Goal: Task Accomplishment & Management: Manage account settings

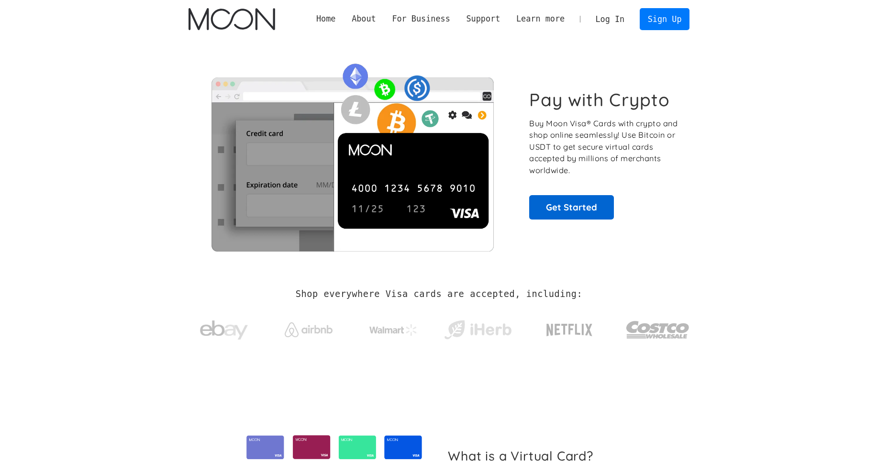
scroll to position [240, 0]
click at [560, 204] on link "Get Started" at bounding box center [571, 207] width 85 height 24
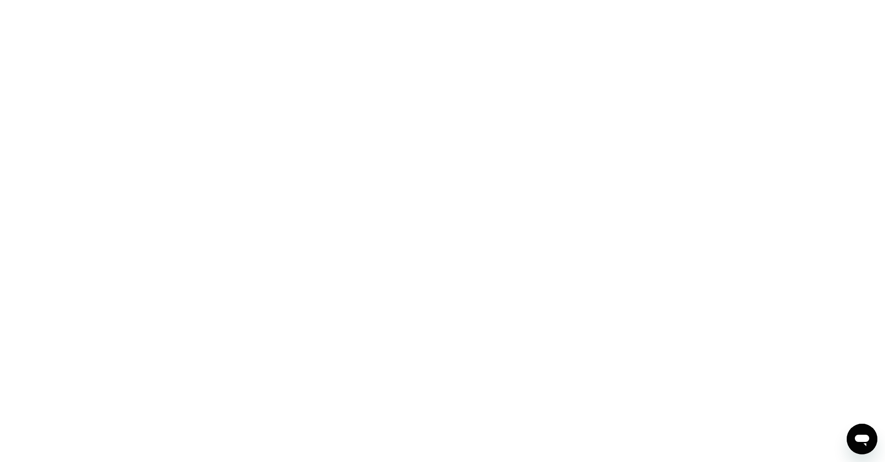
scroll to position [240, 0]
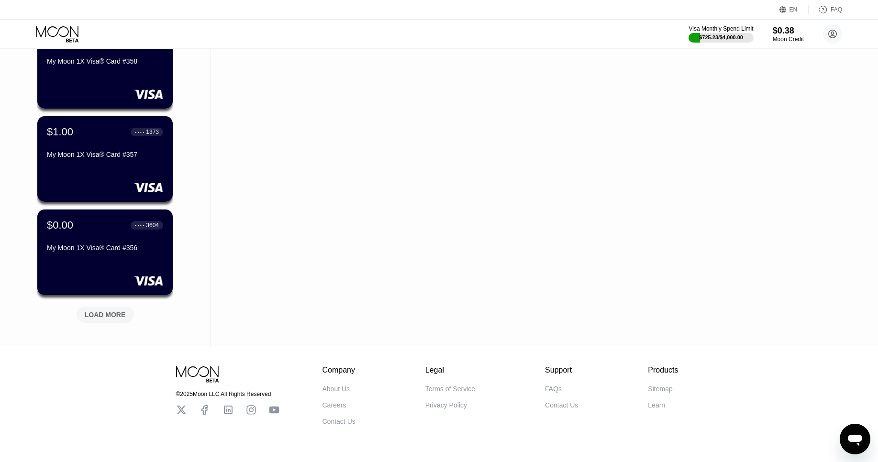
scroll to position [293, 0]
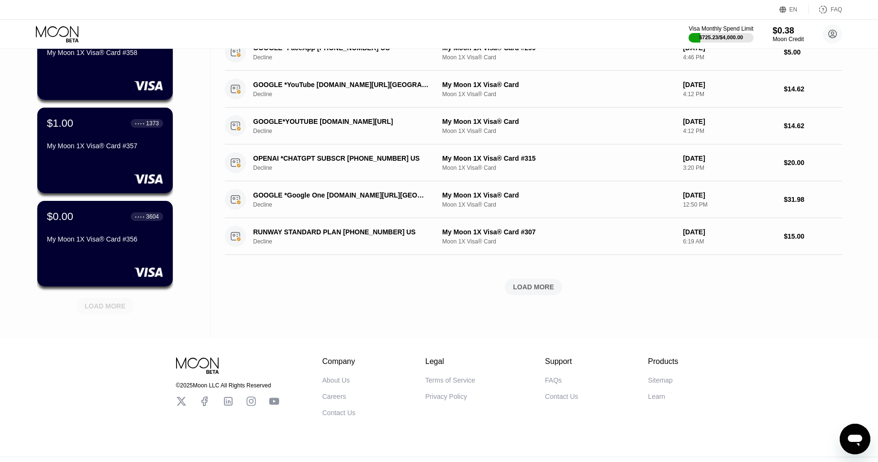
click at [117, 308] on div "LOAD MORE" at bounding box center [105, 306] width 41 height 9
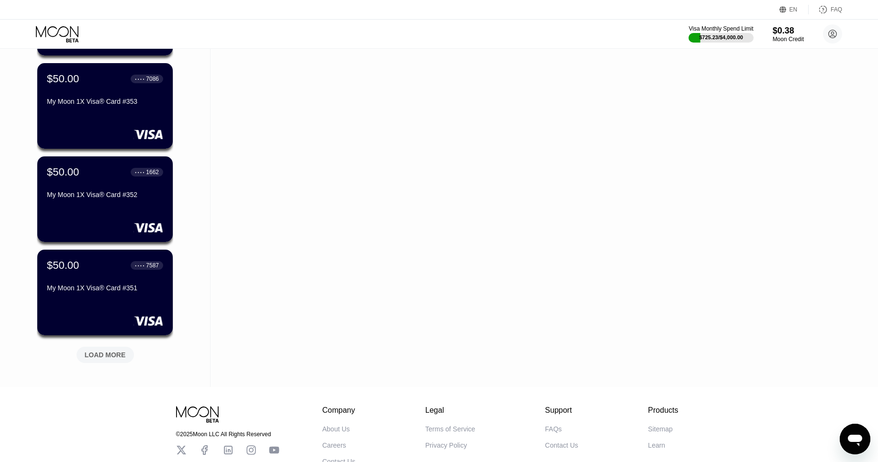
scroll to position [722, 0]
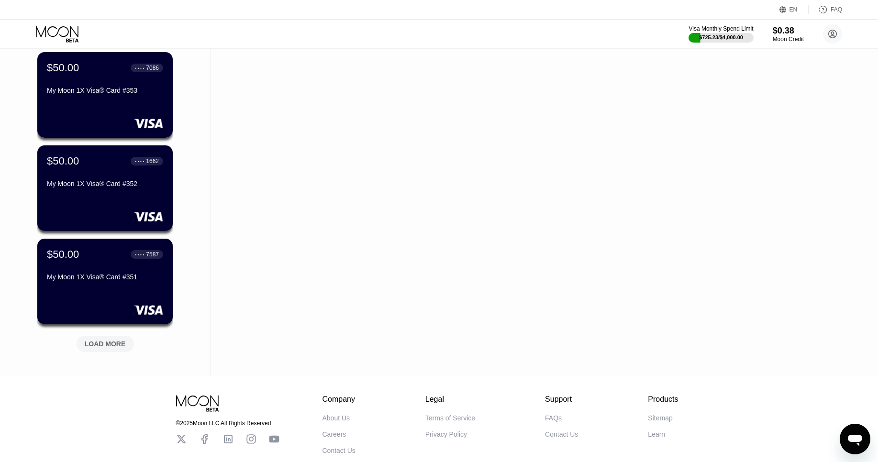
click at [102, 342] on div "LOAD MORE" at bounding box center [105, 344] width 41 height 9
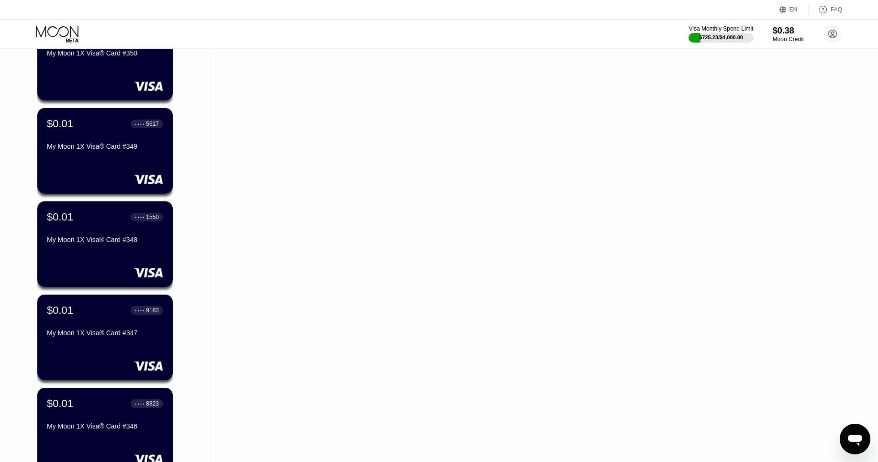
scroll to position [1242, 0]
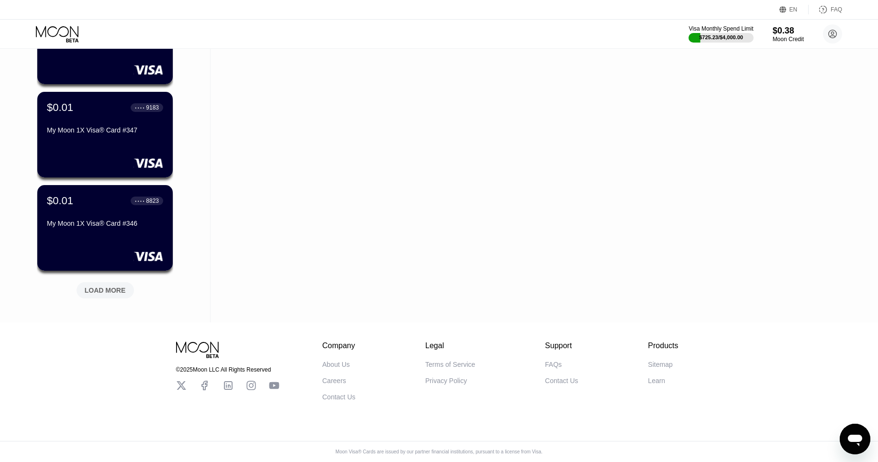
click at [105, 294] on div "LOAD MORE" at bounding box center [105, 290] width 41 height 9
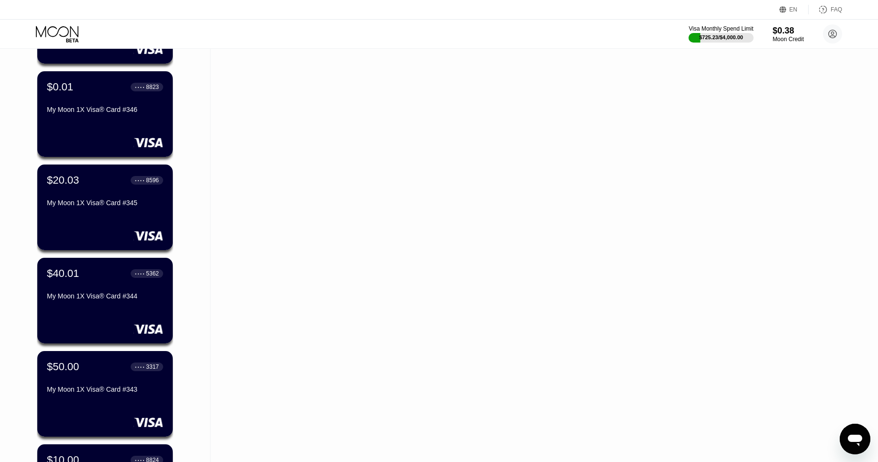
scroll to position [1312, 0]
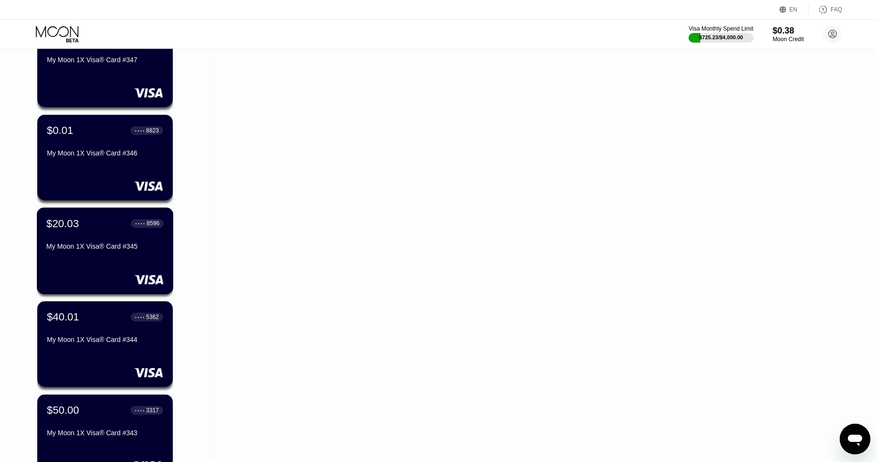
click at [71, 256] on div "$20.03 ● ● ● ● 8596 My Moon 1X Visa® Card #345" at bounding box center [105, 251] width 137 height 87
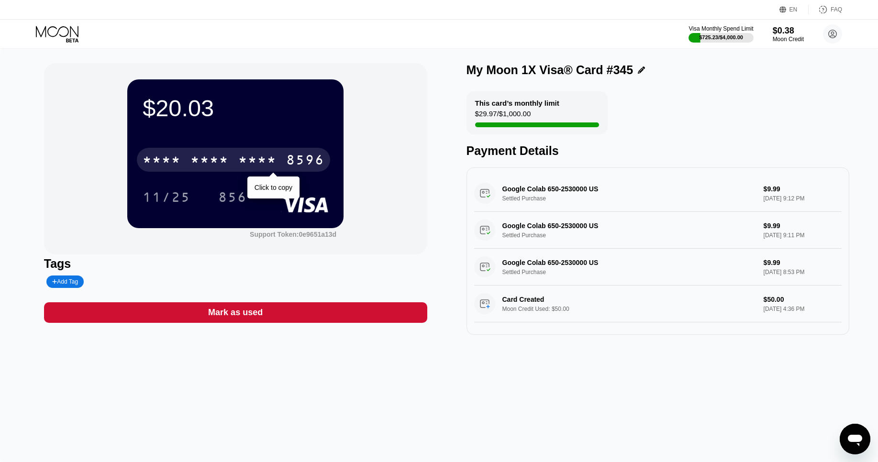
click at [237, 157] on div "* * * * * * * * * * * * 8596" at bounding box center [233, 160] width 193 height 24
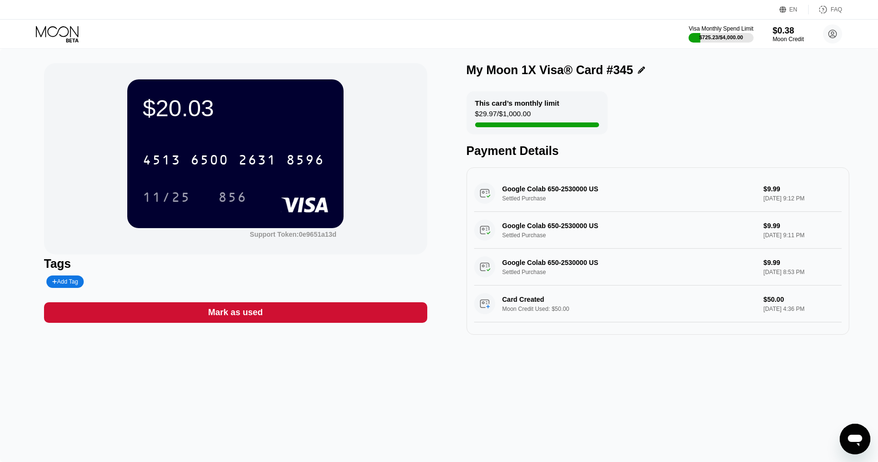
click at [55, 33] on icon at bounding box center [58, 34] width 45 height 17
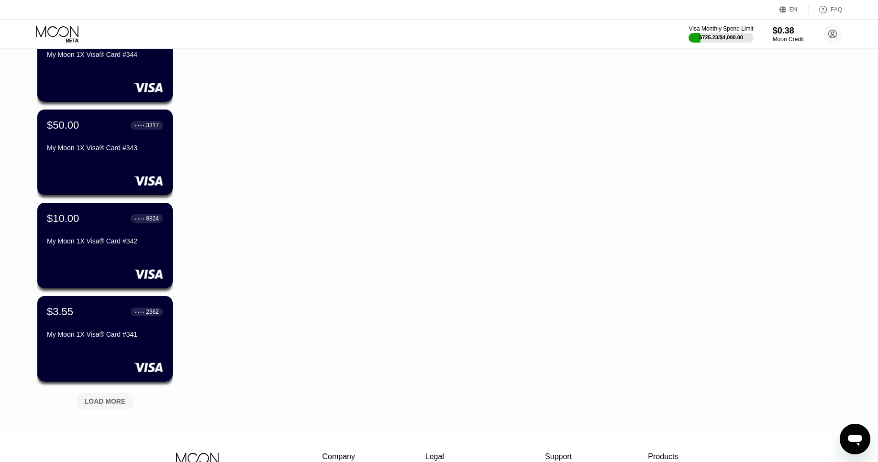
scroll to position [1709, 0]
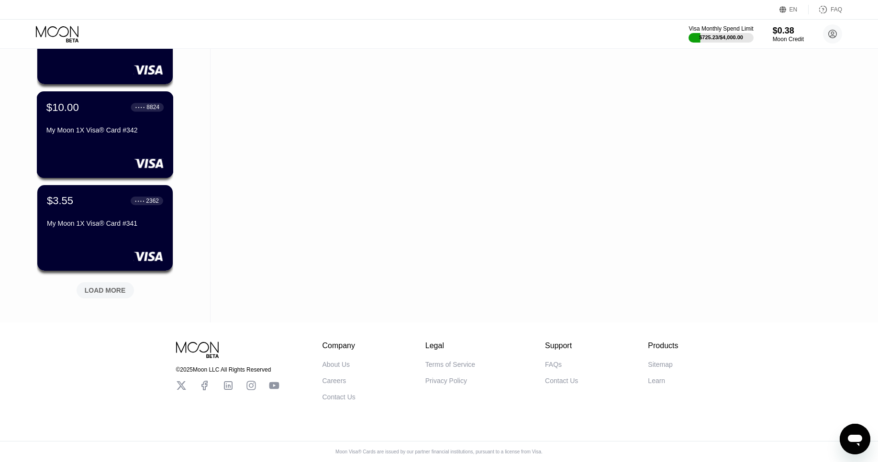
click at [114, 116] on div "$10.00 ● ● ● ● 8824 My Moon 1X Visa® Card #342" at bounding box center [104, 119] width 117 height 37
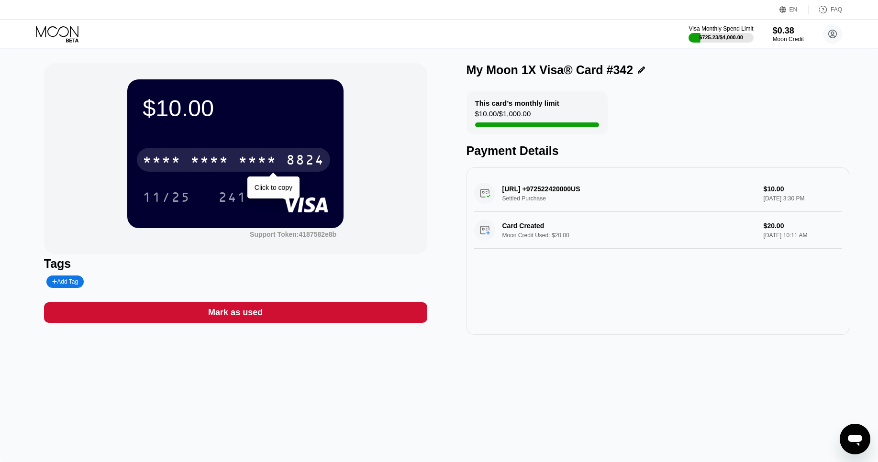
click at [284, 158] on div "* * * * * * * * * * * * 8824" at bounding box center [233, 160] width 193 height 24
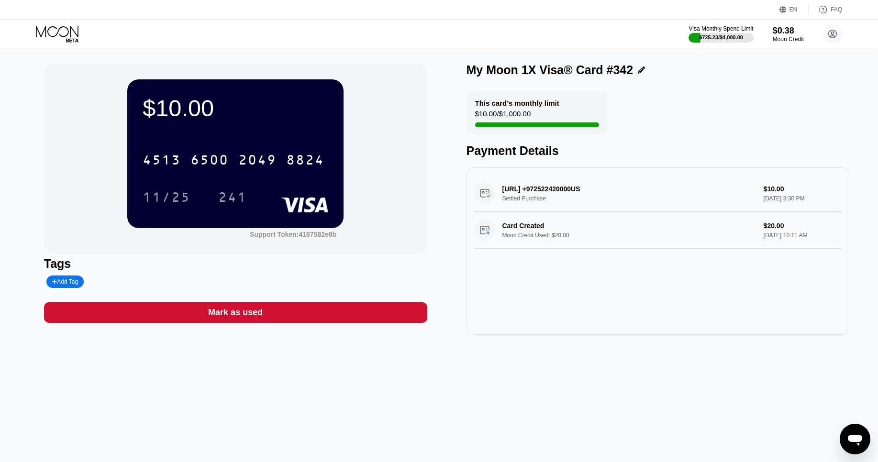
click at [66, 35] on icon at bounding box center [57, 31] width 43 height 11
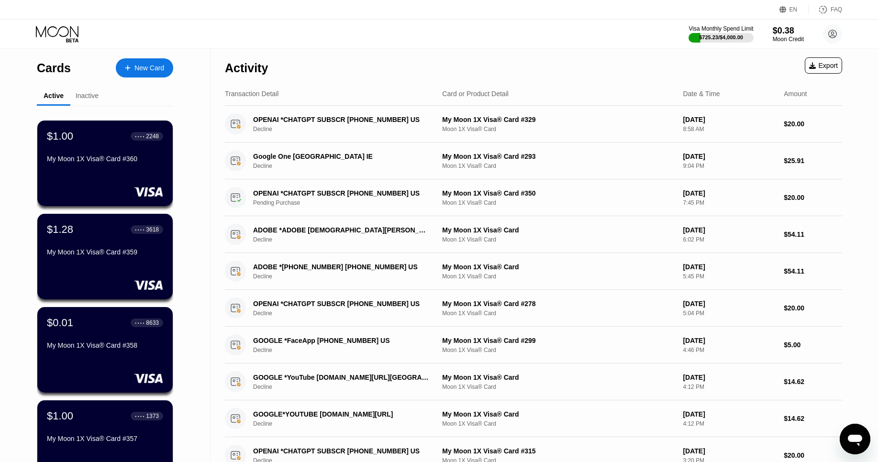
scroll to position [1709, 0]
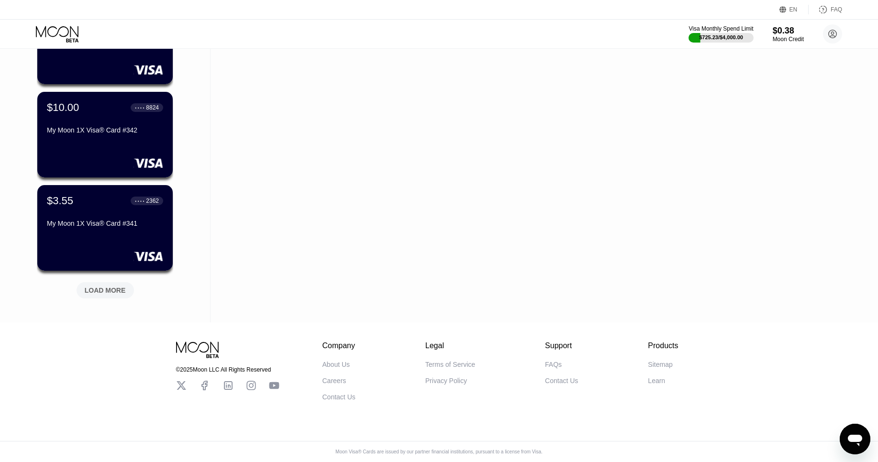
click at [114, 285] on div "LOAD MORE" at bounding box center [105, 290] width 57 height 16
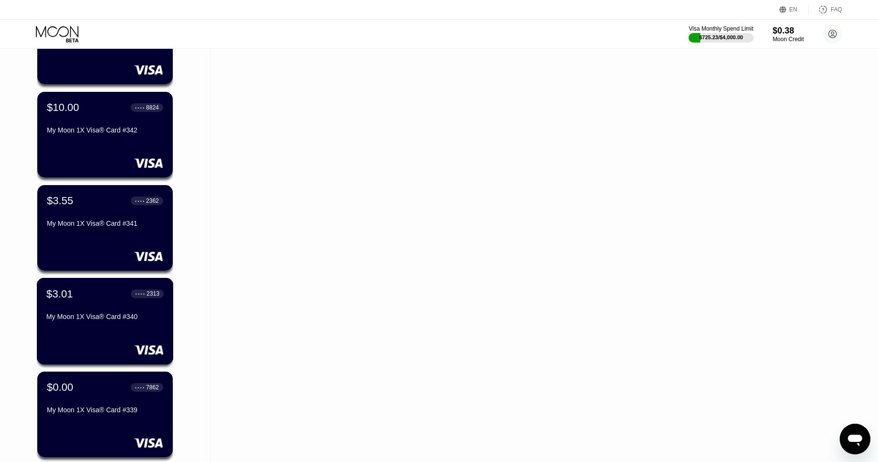
scroll to position [2158, 0]
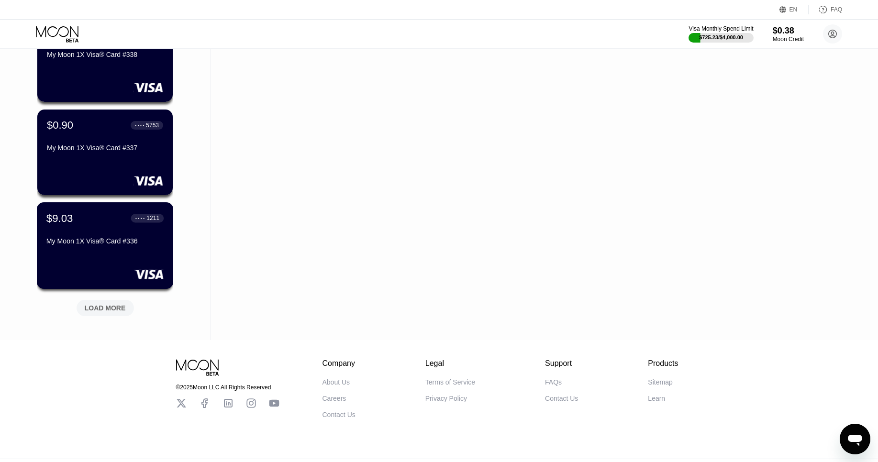
click at [98, 234] on div "$9.03 ● ● ● ● 1211 My Moon 1X Visa® Card #336" at bounding box center [104, 230] width 117 height 37
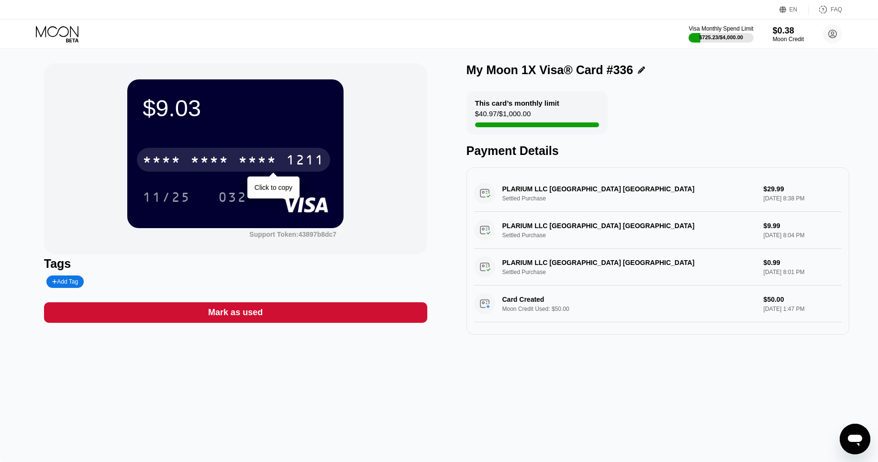
click at [231, 159] on div "* * * * * * * * * * * * 1211" at bounding box center [233, 160] width 193 height 24
